Goal: Information Seeking & Learning: Find specific page/section

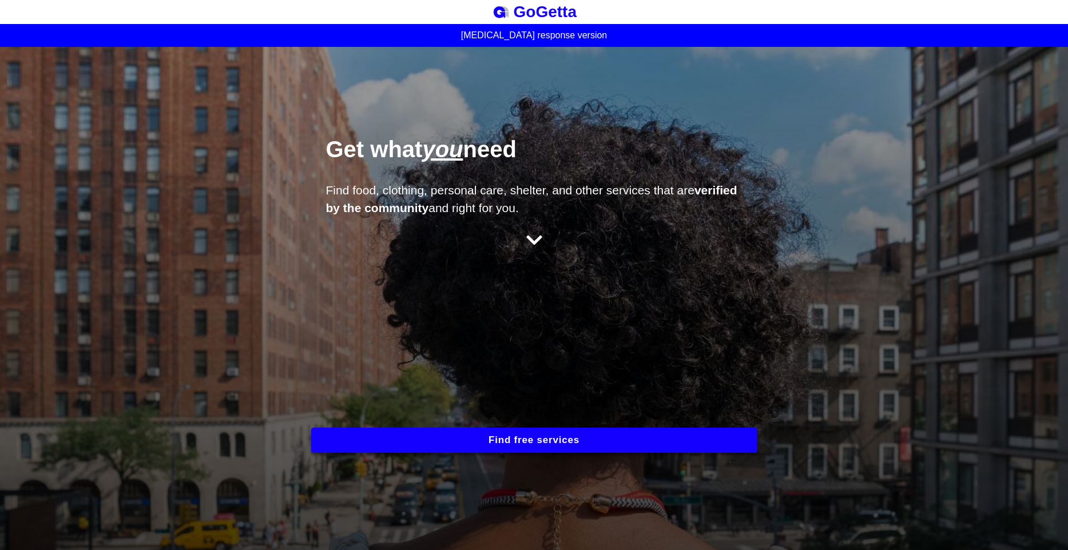
click at [407, 443] on button "Find free services" at bounding box center [534, 440] width 446 height 25
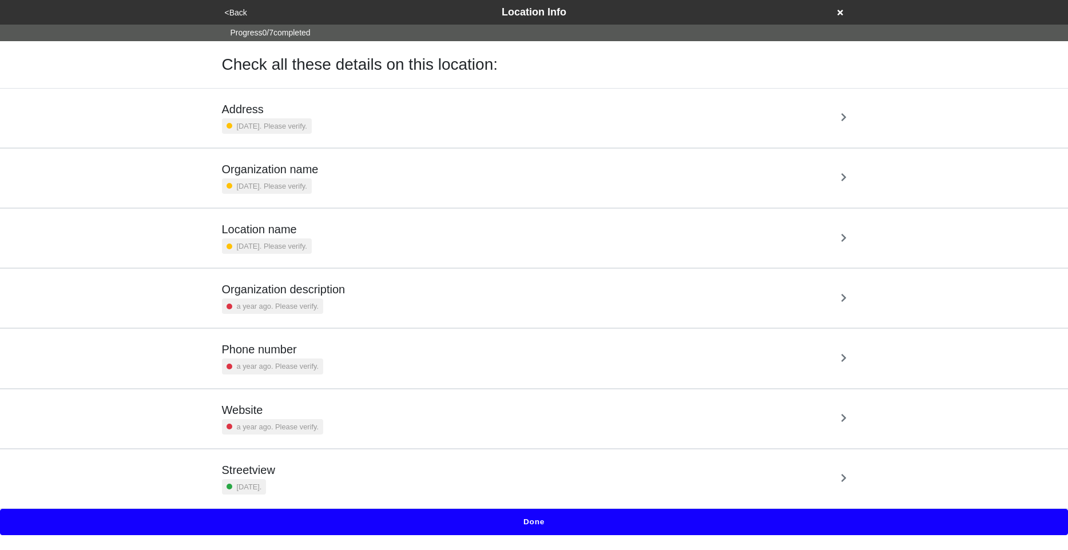
click at [253, 483] on small "[DATE]." at bounding box center [249, 487] width 25 height 11
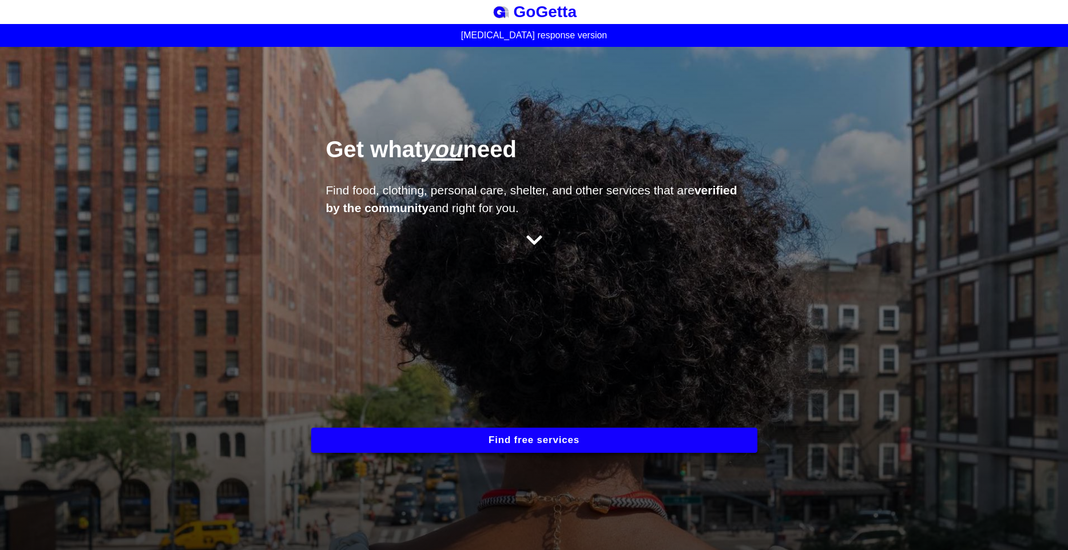
click at [653, 451] on button "Find free services" at bounding box center [534, 440] width 446 height 25
